Goal: Task Accomplishment & Management: Manage account settings

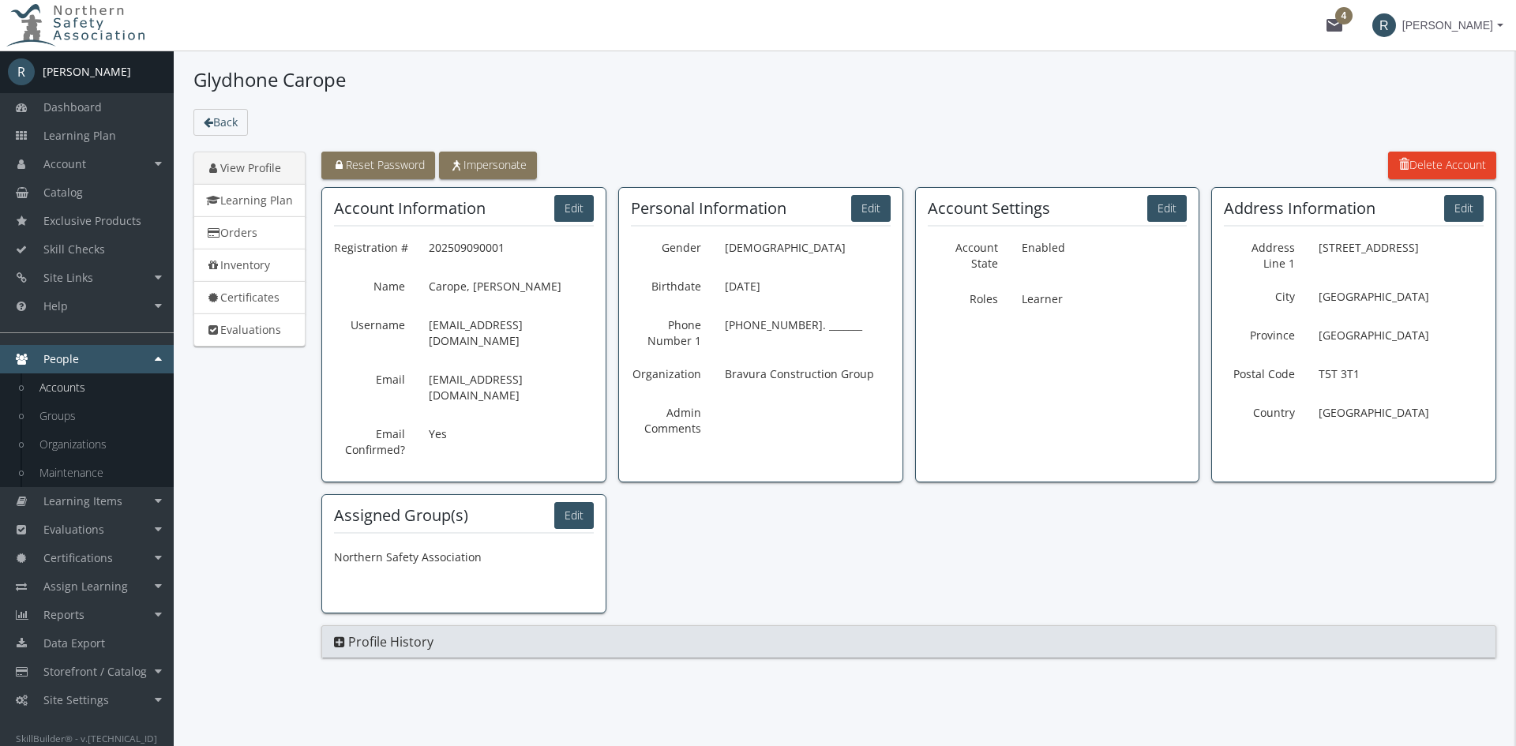
click at [73, 383] on link "Accounts" at bounding box center [99, 388] width 150 height 28
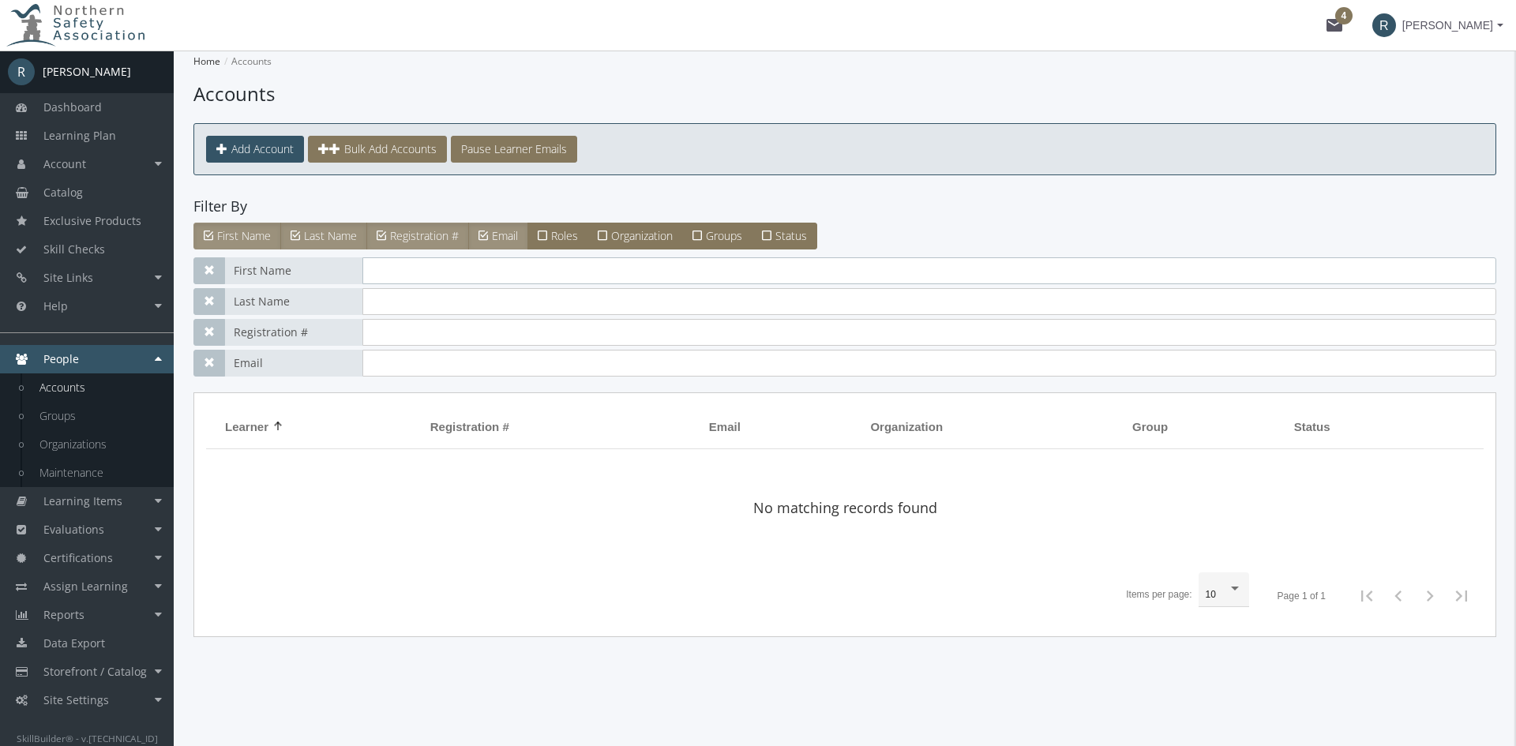
click at [425, 278] on input "text" at bounding box center [929, 270] width 1134 height 27
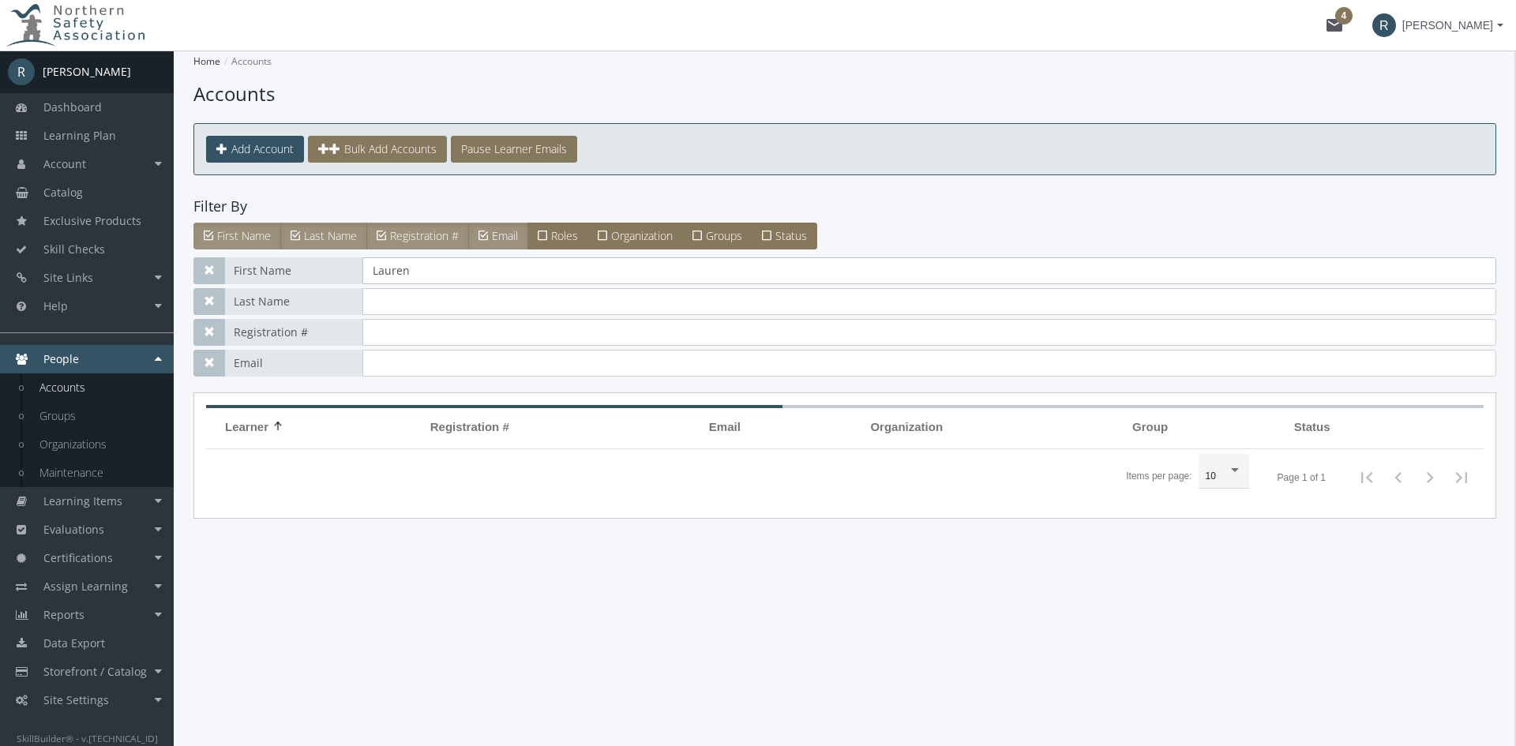
type input "Lauren"
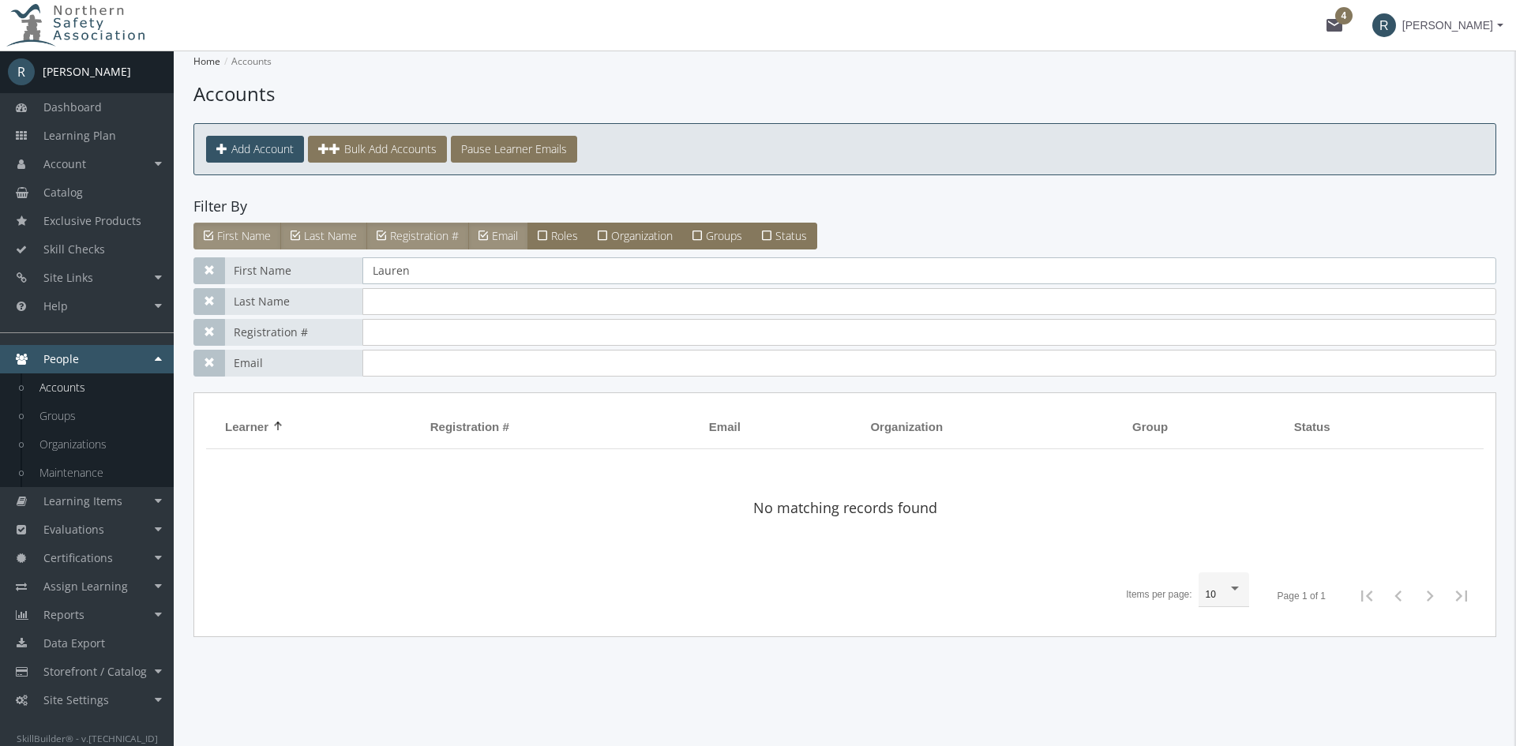
drag, startPoint x: 434, startPoint y: 273, endPoint x: 316, endPoint y: 279, distance: 117.8
click at [316, 279] on div "First Name [PERSON_NAME]" at bounding box center [844, 270] width 1303 height 27
click at [400, 364] on input "text" at bounding box center [929, 363] width 1134 height 27
type input "[PERSON_NAME]"
drag, startPoint x: 433, startPoint y: 365, endPoint x: 335, endPoint y: 371, distance: 98.1
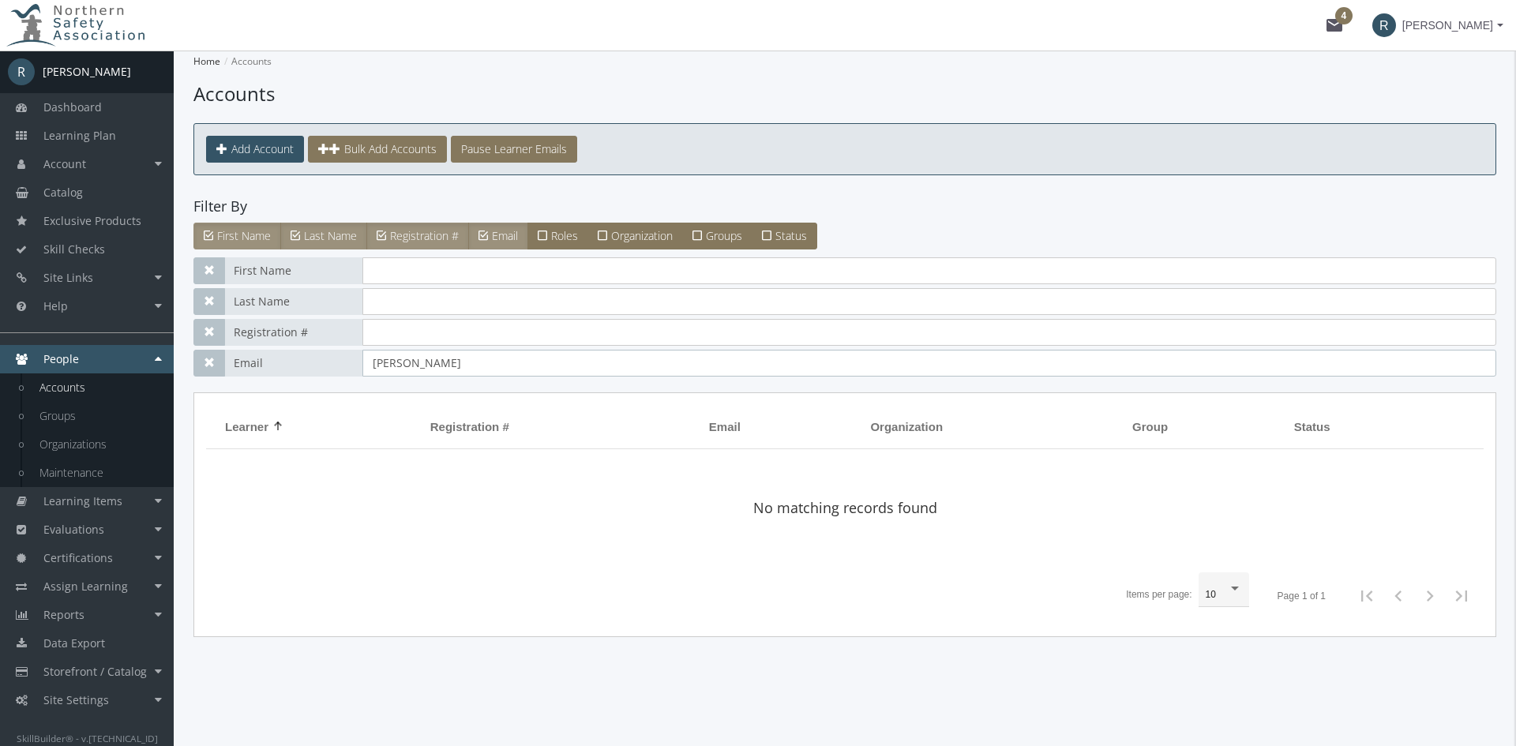
click at [335, 371] on div "Email [PERSON_NAME]" at bounding box center [844, 363] width 1303 height 27
click at [61, 406] on link "Groups" at bounding box center [99, 416] width 150 height 28
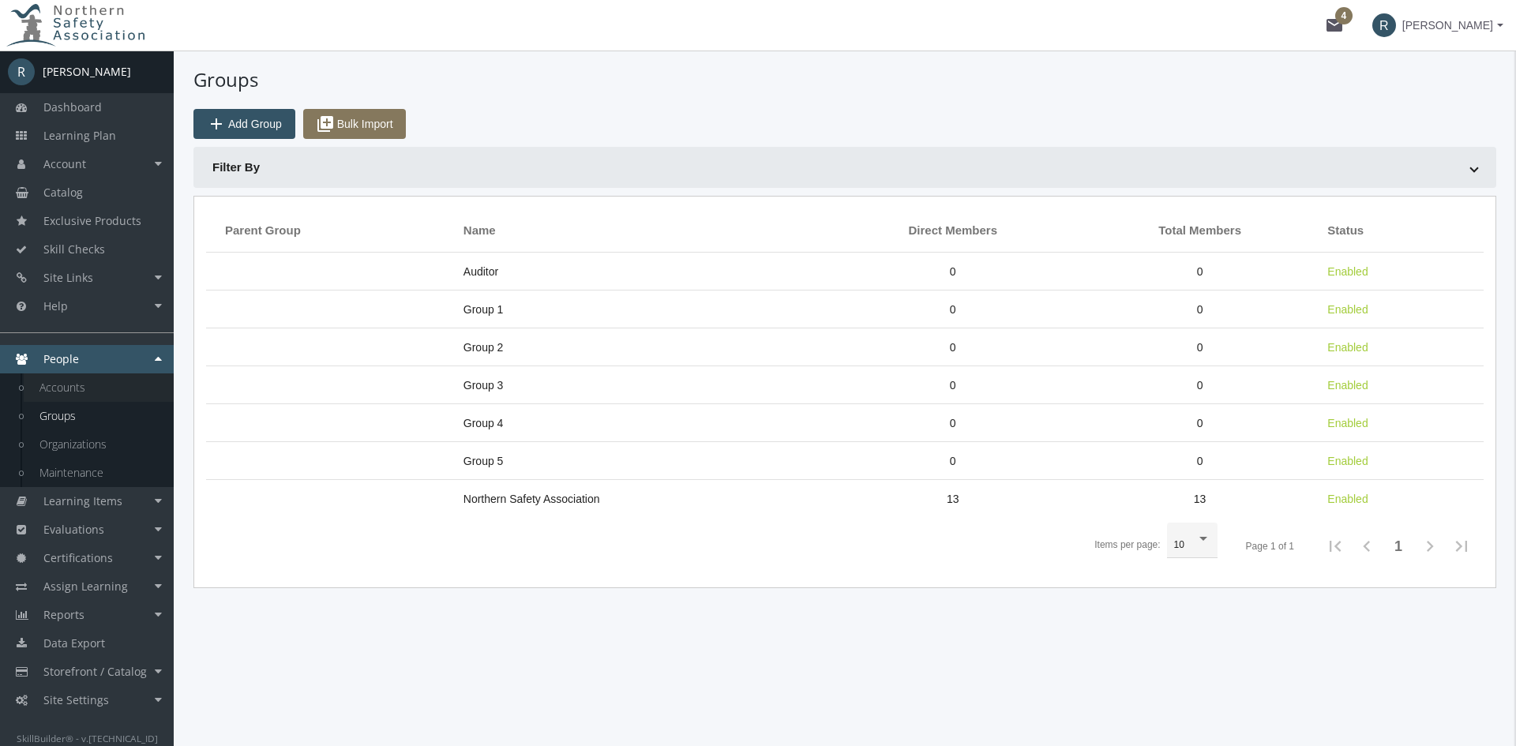
click at [66, 382] on link "Accounts" at bounding box center [99, 388] width 150 height 28
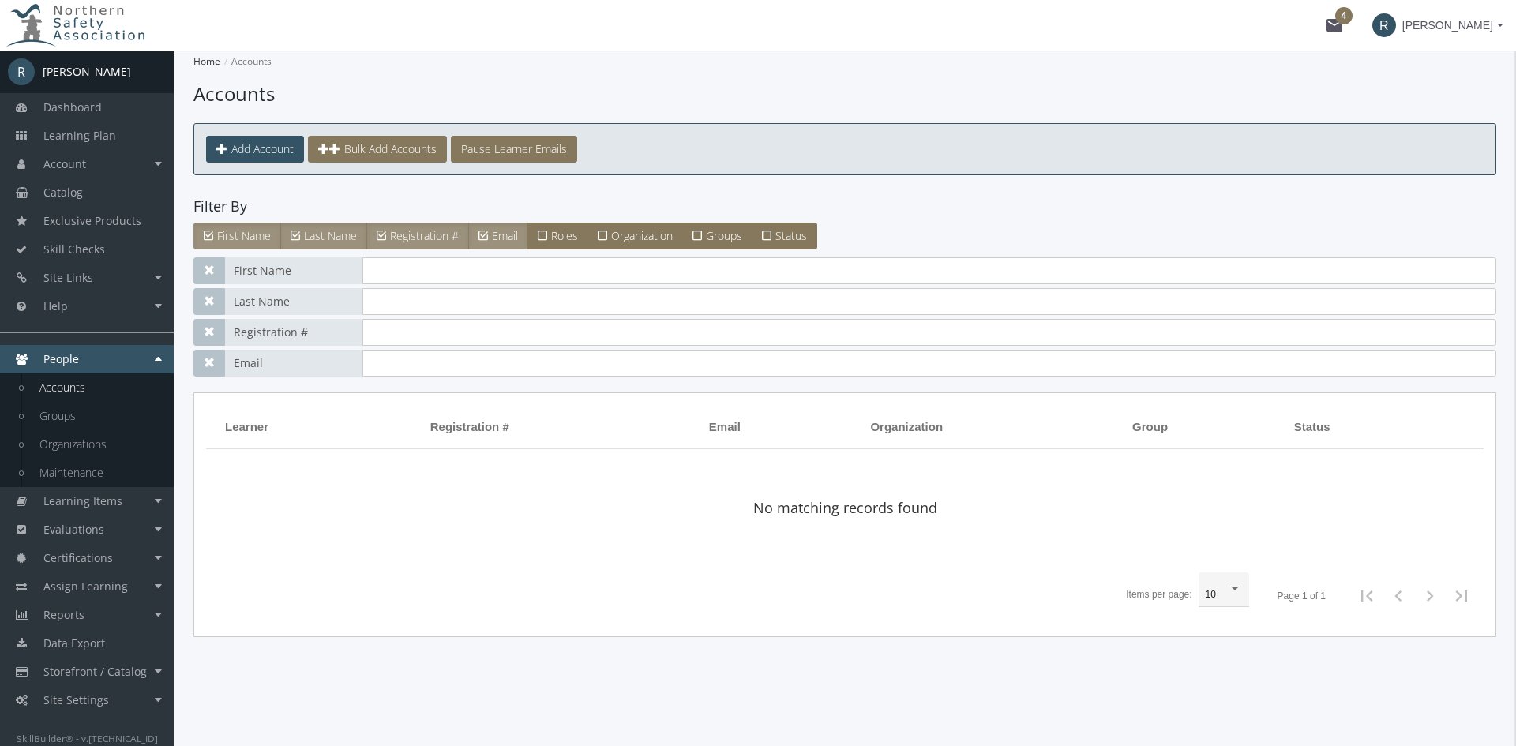
click at [1458, 21] on span "[PERSON_NAME]" at bounding box center [1447, 25] width 91 height 28
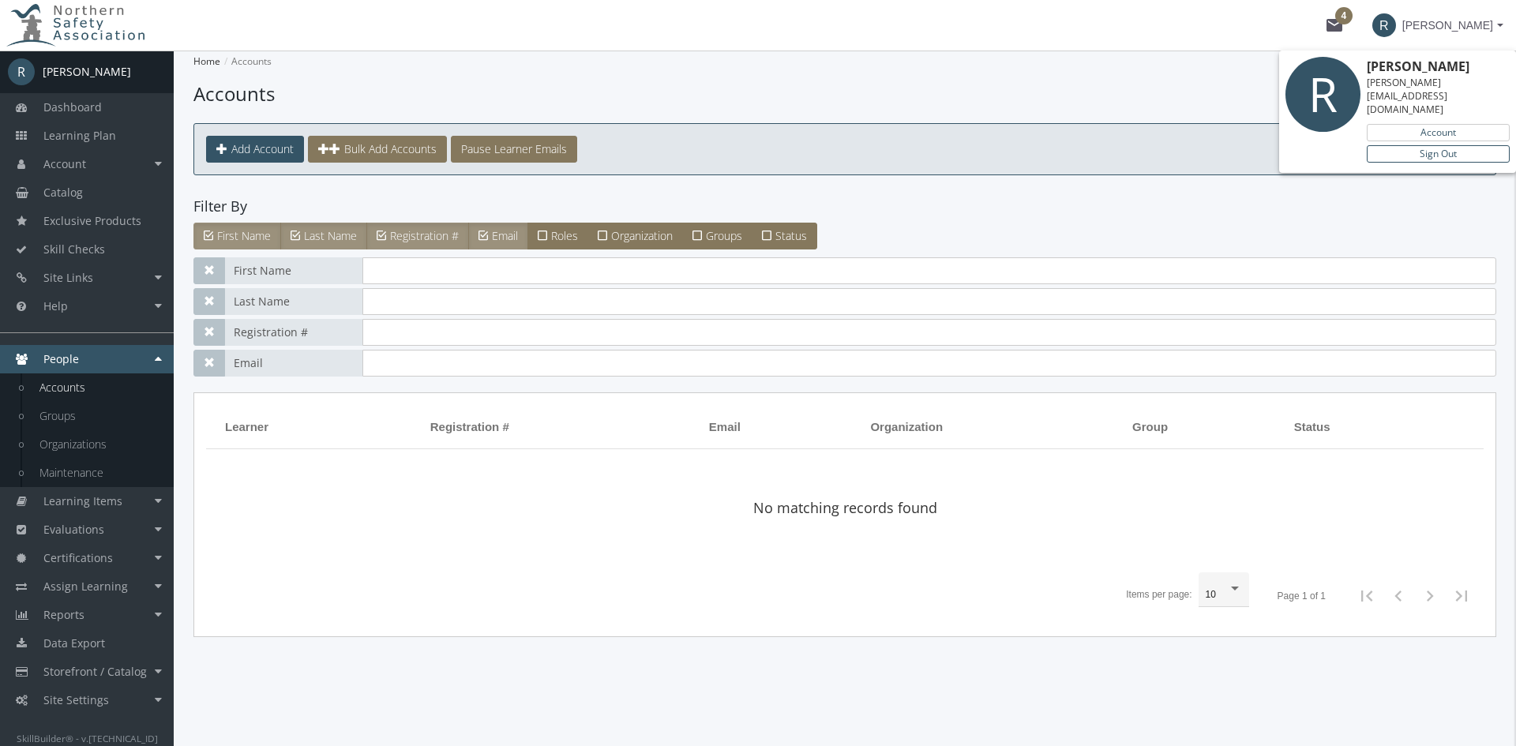
click at [1459, 145] on link "Sign Out" at bounding box center [1438, 153] width 143 height 17
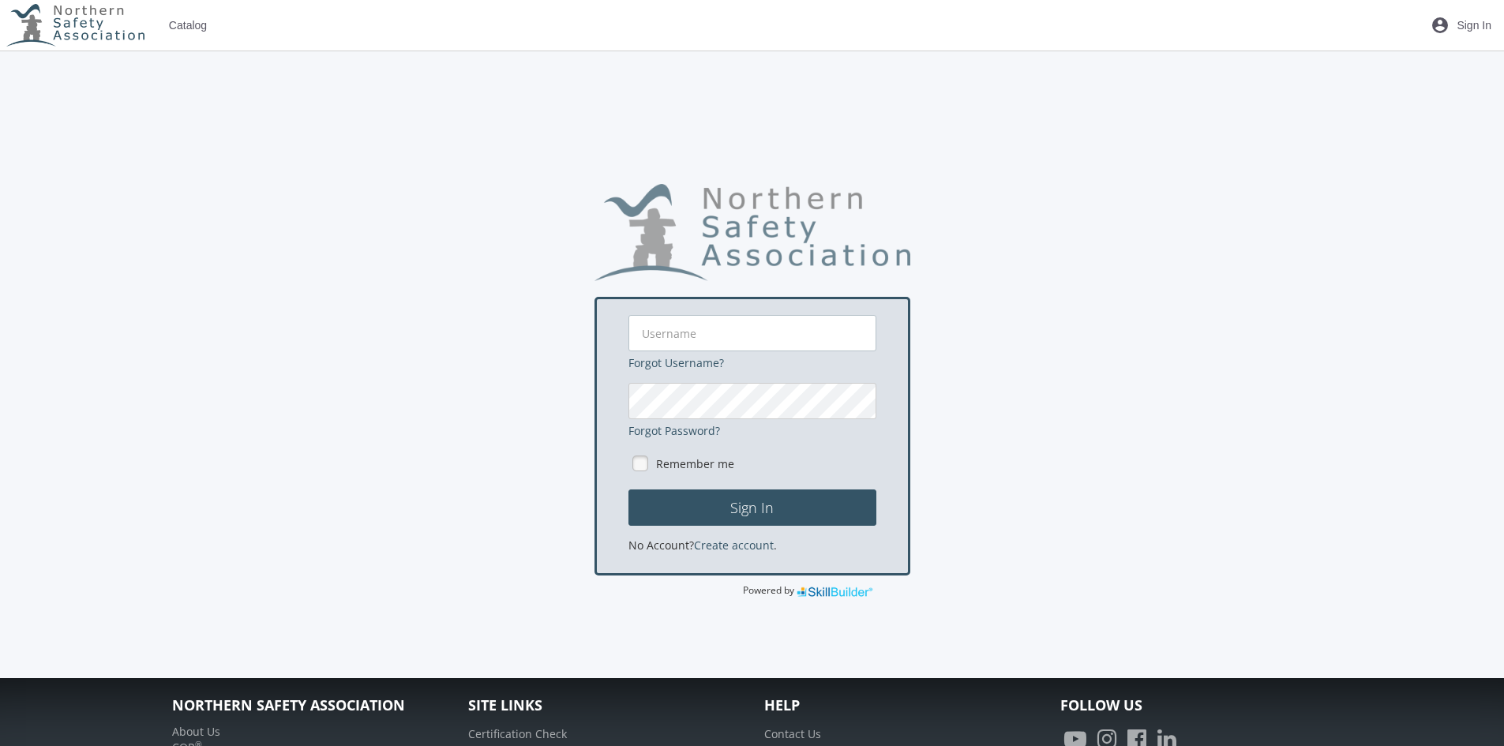
click at [768, 338] on input "text" at bounding box center [753, 333] width 248 height 36
type input "[PERSON_NAME][EMAIL_ADDRESS][DOMAIN_NAME]"
click at [629, 490] on button "Sign In" at bounding box center [753, 508] width 248 height 36
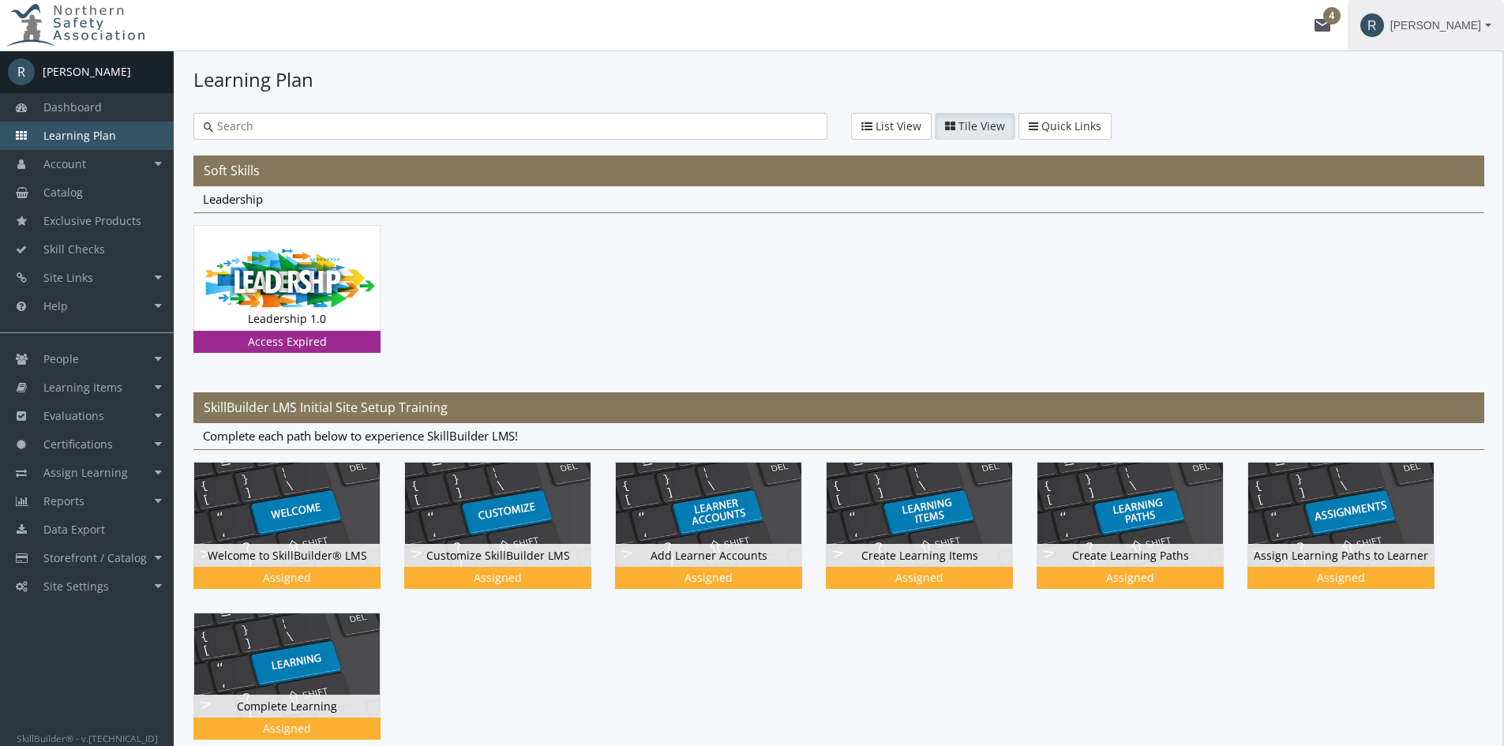
click at [1465, 28] on span "[PERSON_NAME]" at bounding box center [1436, 25] width 91 height 28
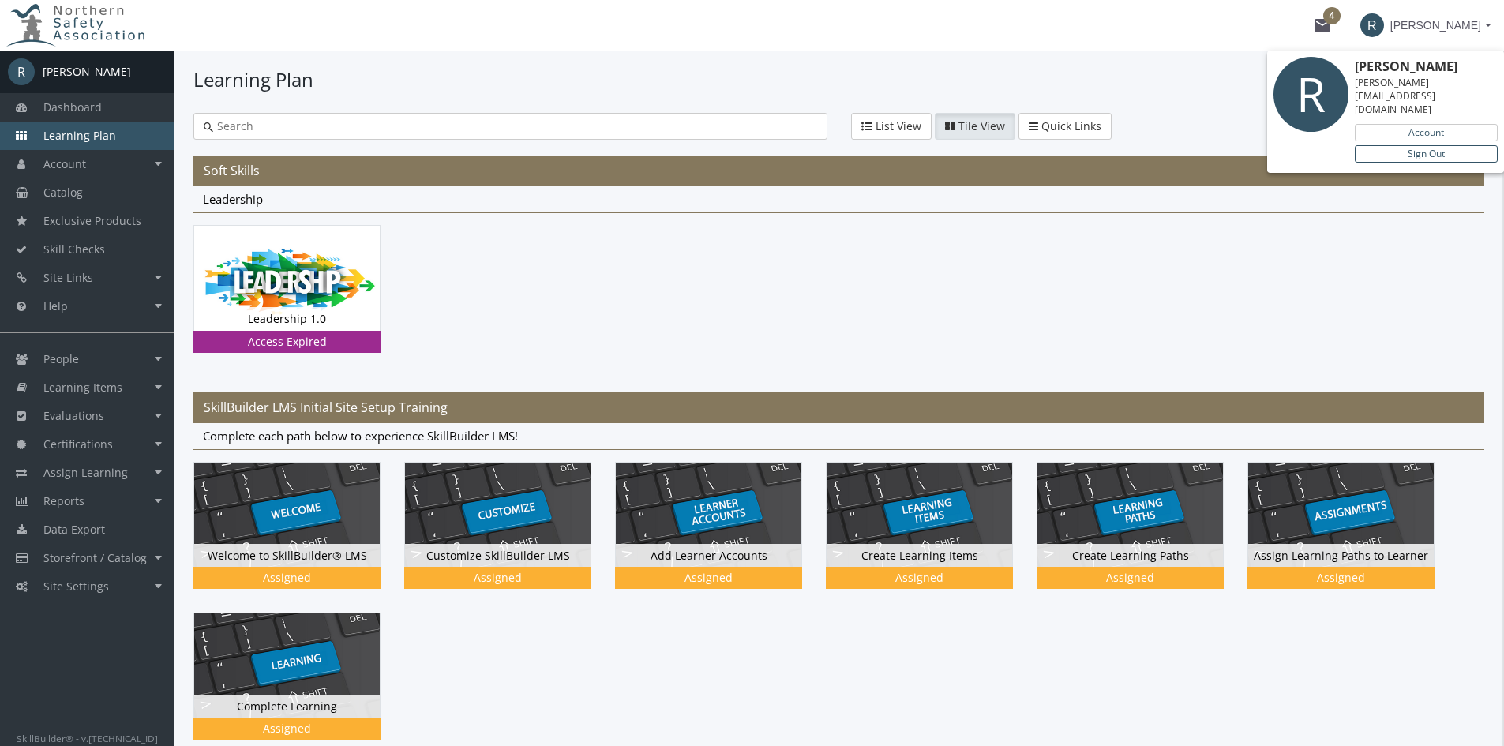
click at [1421, 145] on link "Sign Out" at bounding box center [1426, 153] width 143 height 17
